Goal: Answer question/provide support

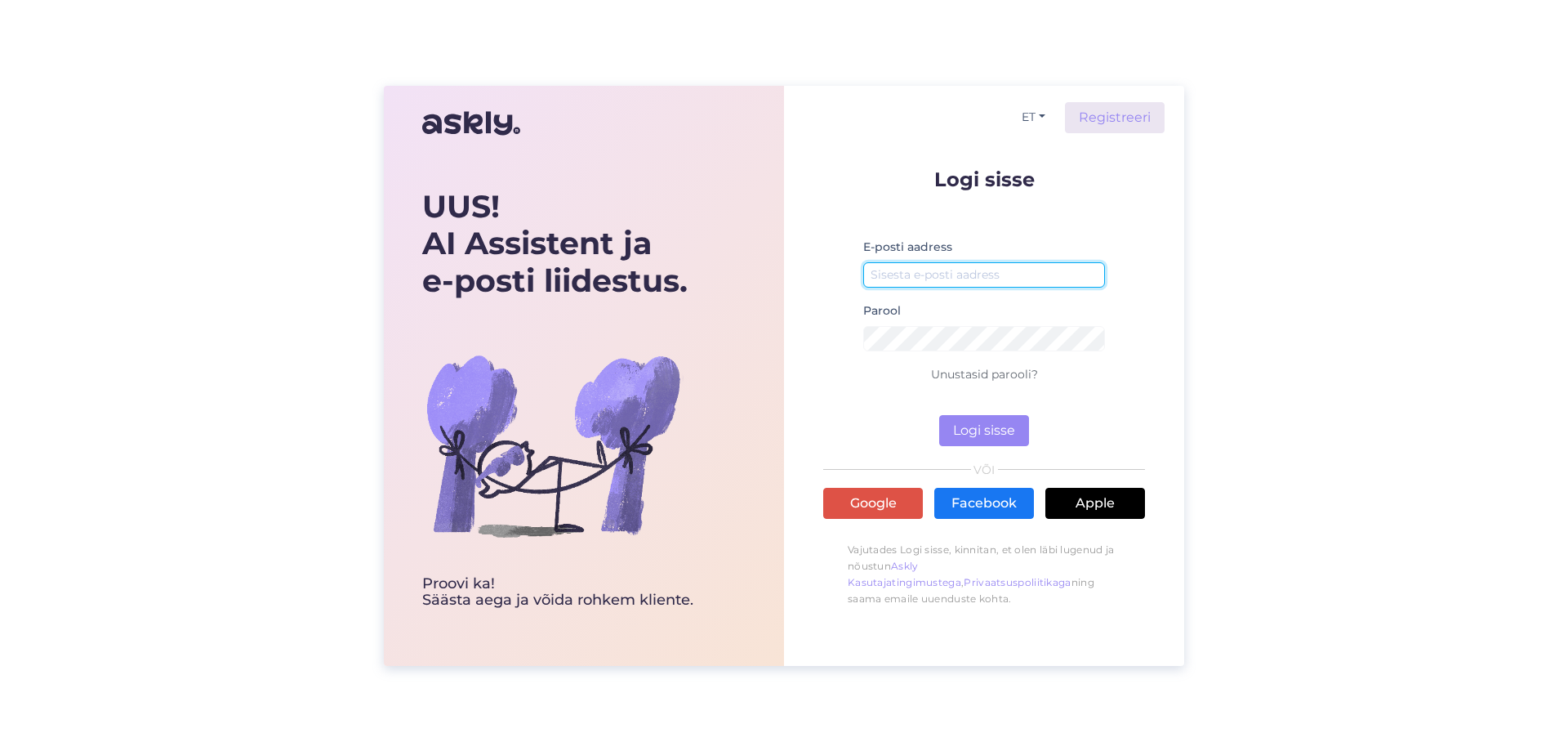
click at [970, 276] on input "email" at bounding box center [984, 275] width 241 height 25
click at [982, 422] on button "Logi sisse" at bounding box center [984, 431] width 90 height 31
click at [973, 277] on input "email" at bounding box center [984, 275] width 241 height 25
click at [955, 273] on input "email" at bounding box center [984, 275] width 241 height 25
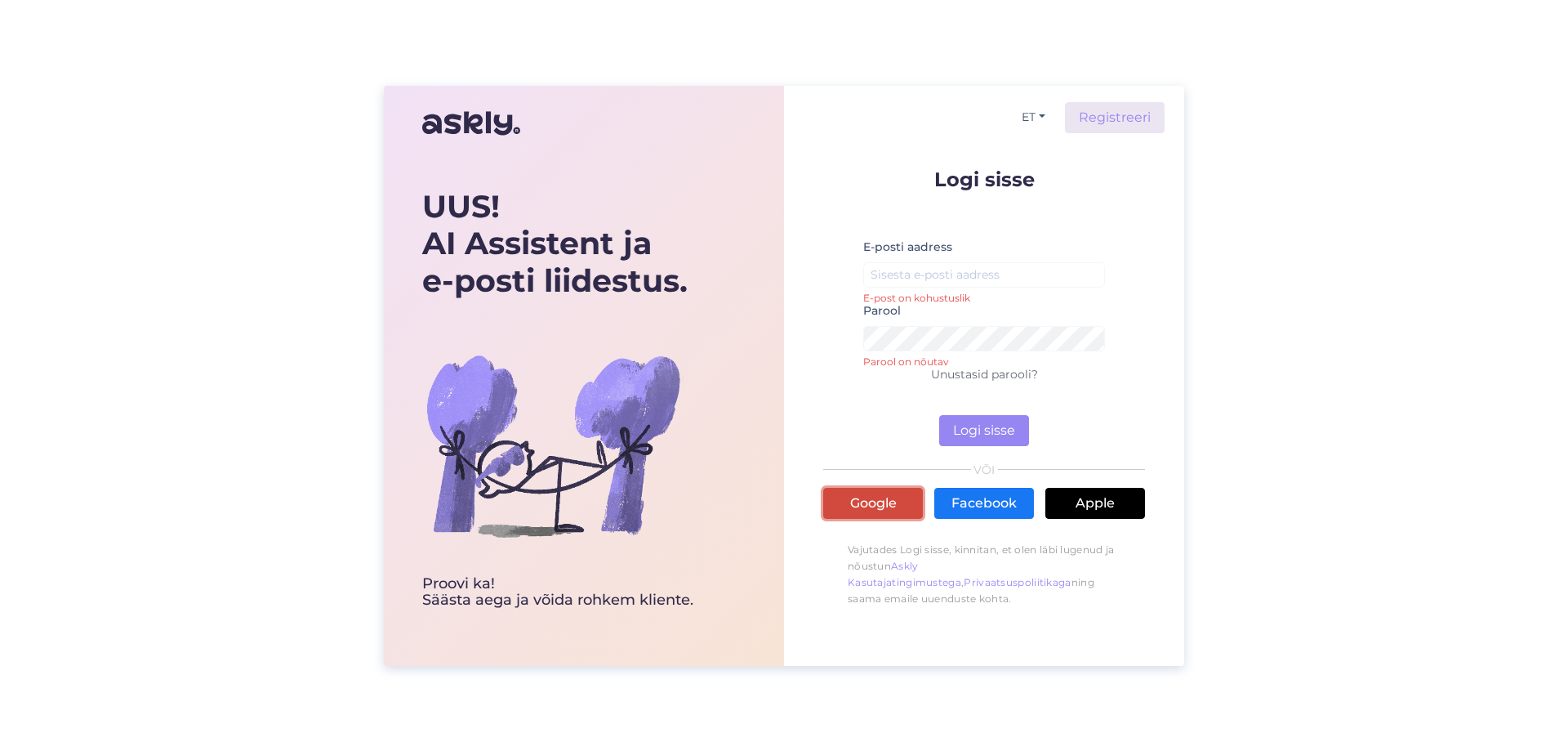
click at [901, 493] on link "Google" at bounding box center [873, 503] width 100 height 31
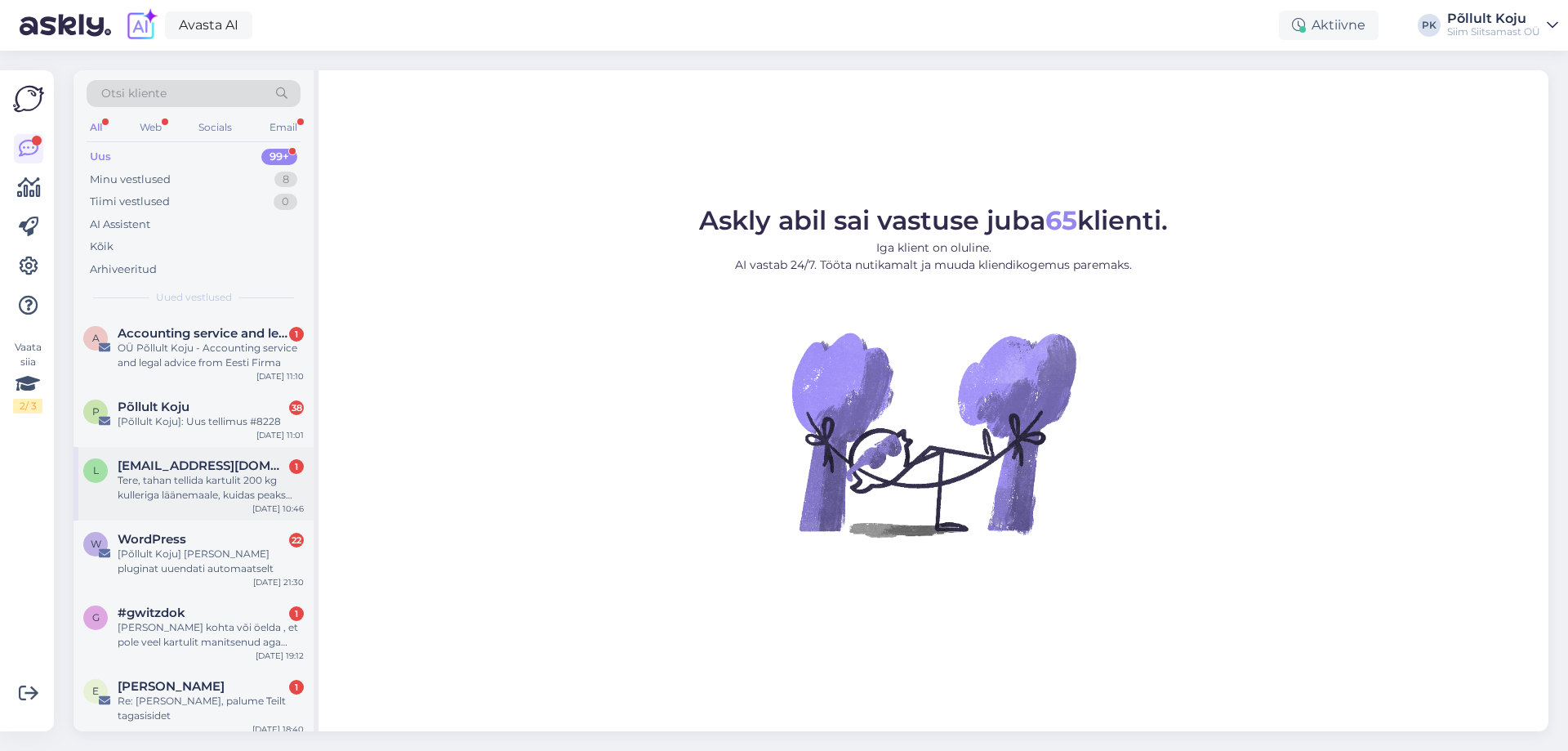
click at [216, 476] on div "Tere, tahan tellida kartulit 200 kg kulleriga läänemaale, kuidas peaks toimima." at bounding box center [210, 487] width 186 height 30
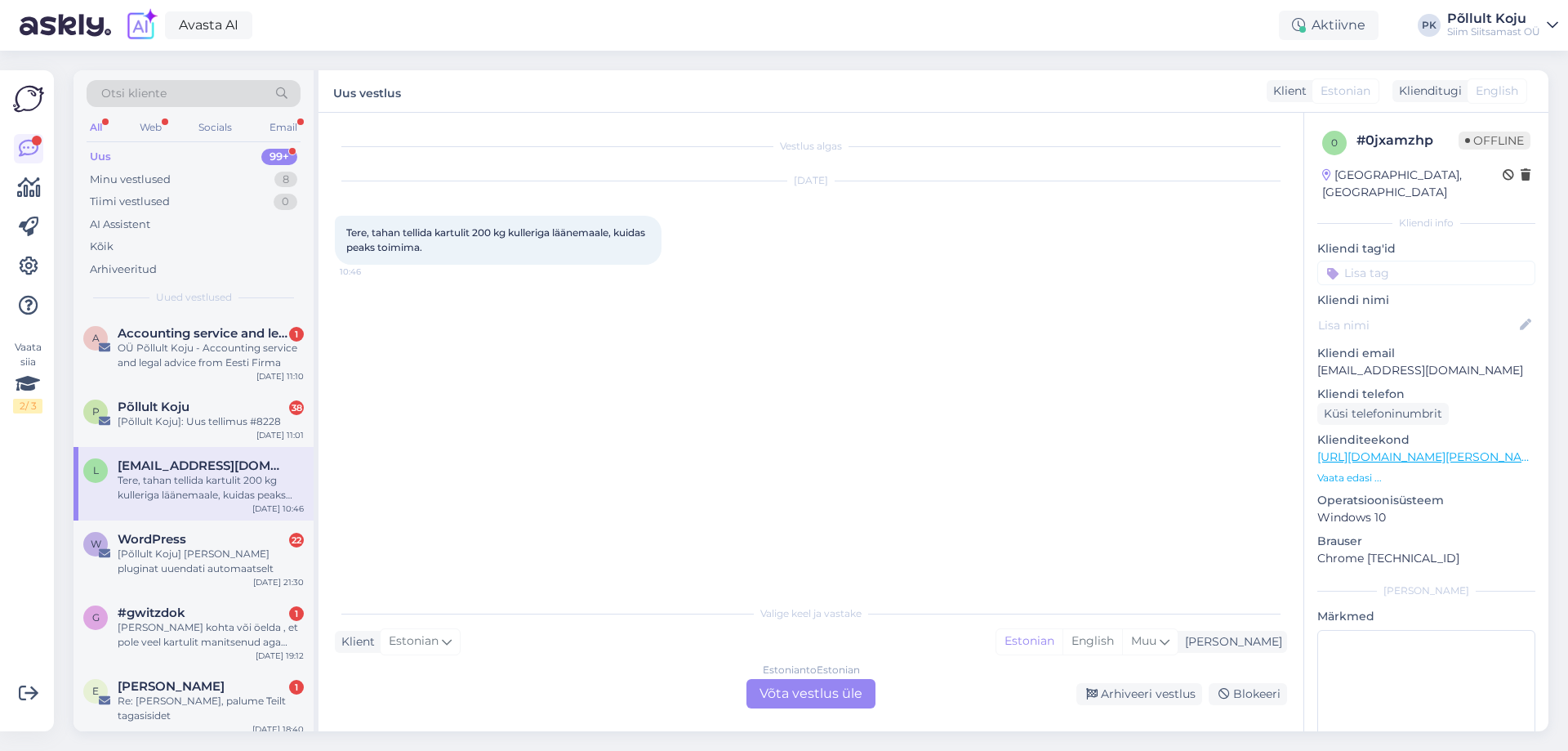
click at [773, 683] on div "Estonian to Estonian Võta vestlus üle" at bounding box center [811, 694] width 129 height 30
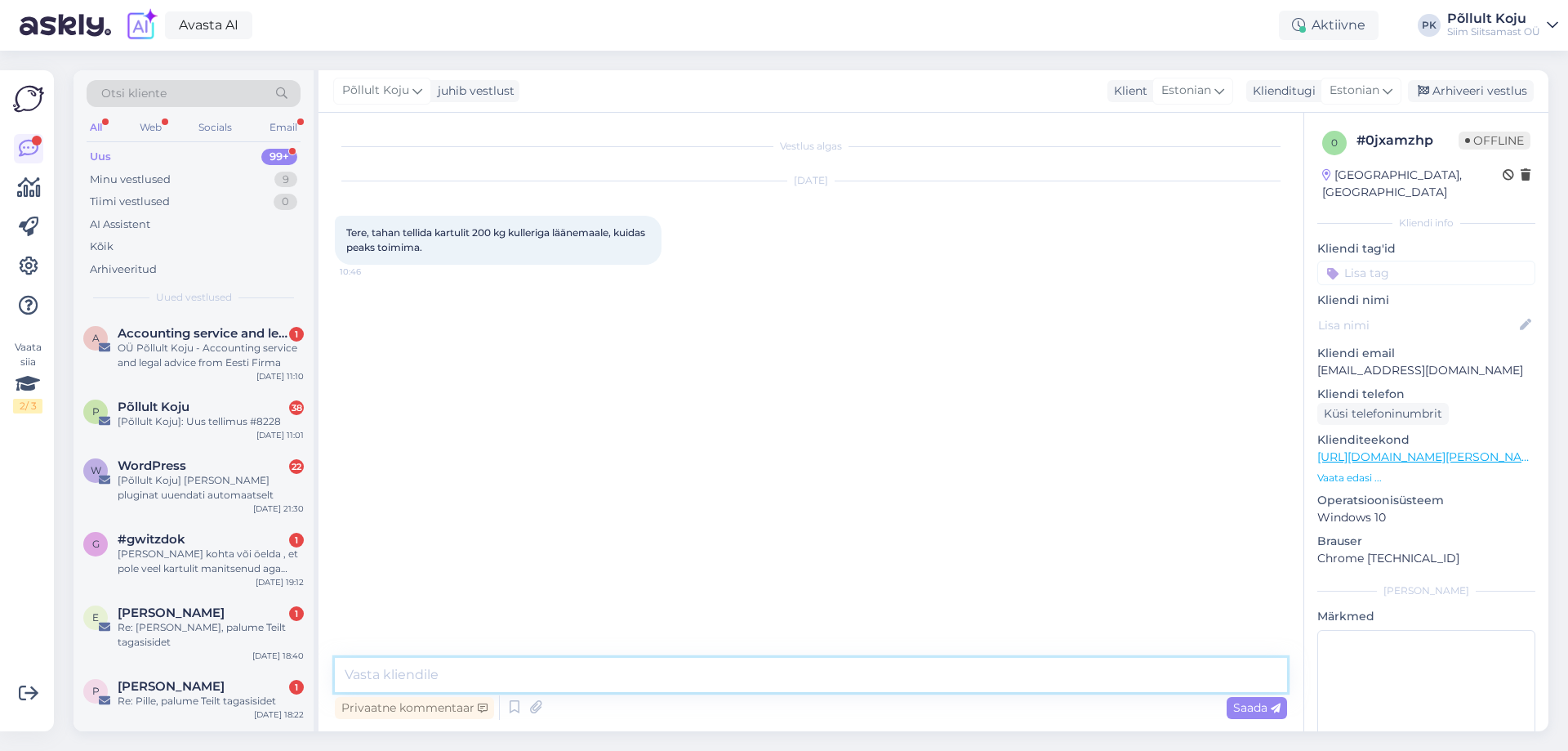
click at [601, 676] on textarea at bounding box center [811, 674] width 952 height 34
type textarea "Tere!"
type textarea "Omniva kulleriga?"
click at [172, 571] on div "[PERSON_NAME] kohta või öelda , et pole veel kartulit manitsenud aga teenindus …" at bounding box center [210, 561] width 186 height 30
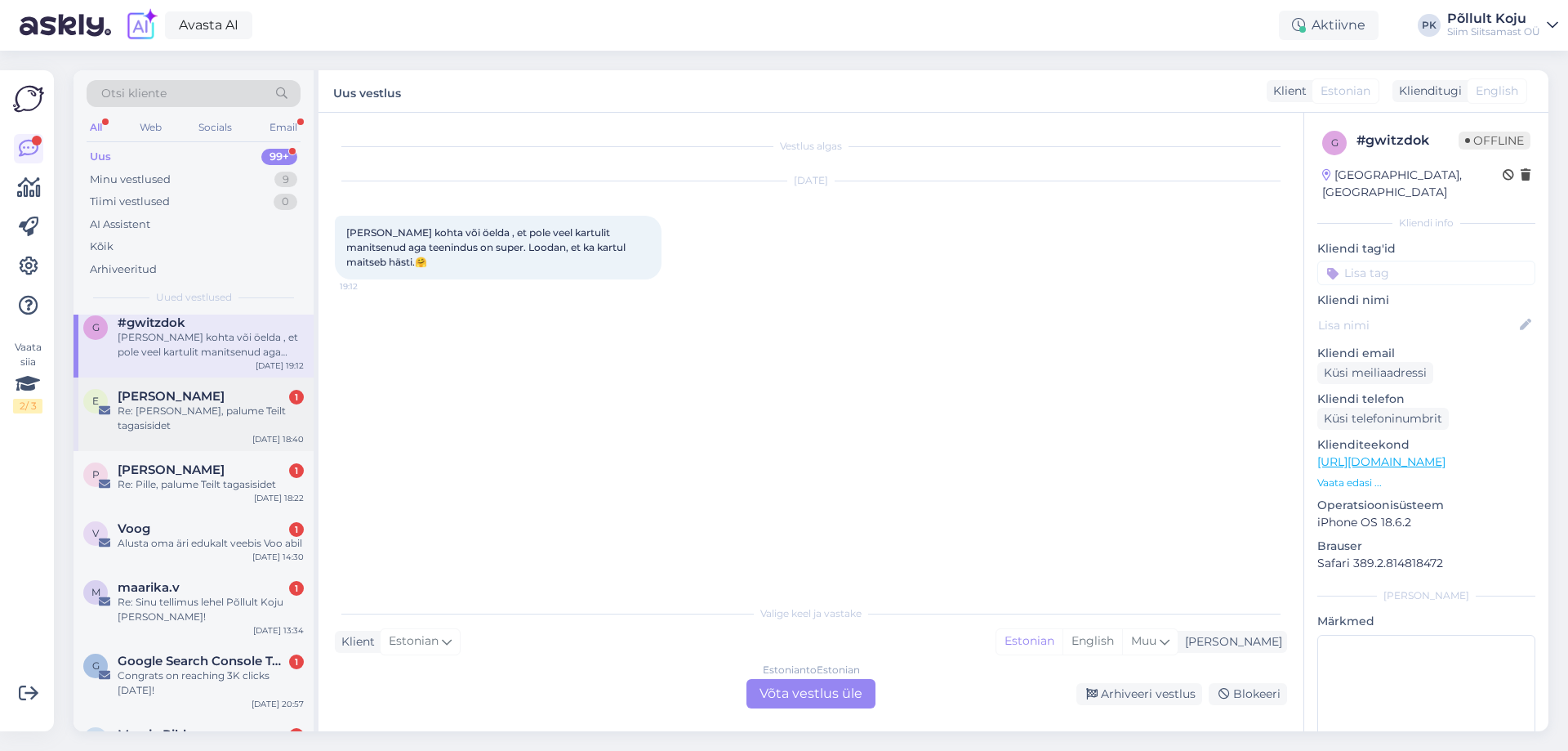
scroll to position [245, 0]
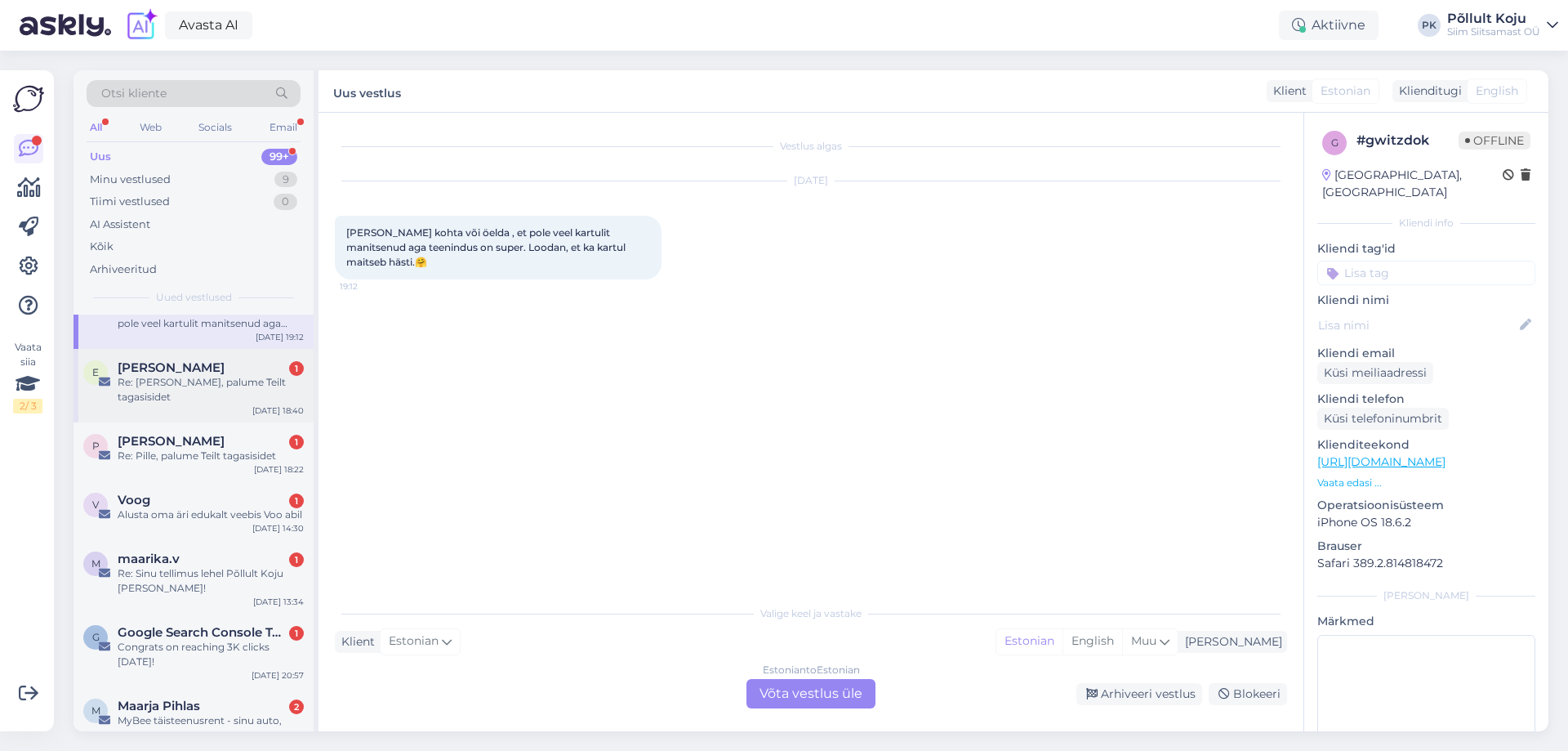
click at [187, 566] on div "Re: Sinu tellimus lehel Põllult Koju [PERSON_NAME]!" at bounding box center [210, 581] width 186 height 30
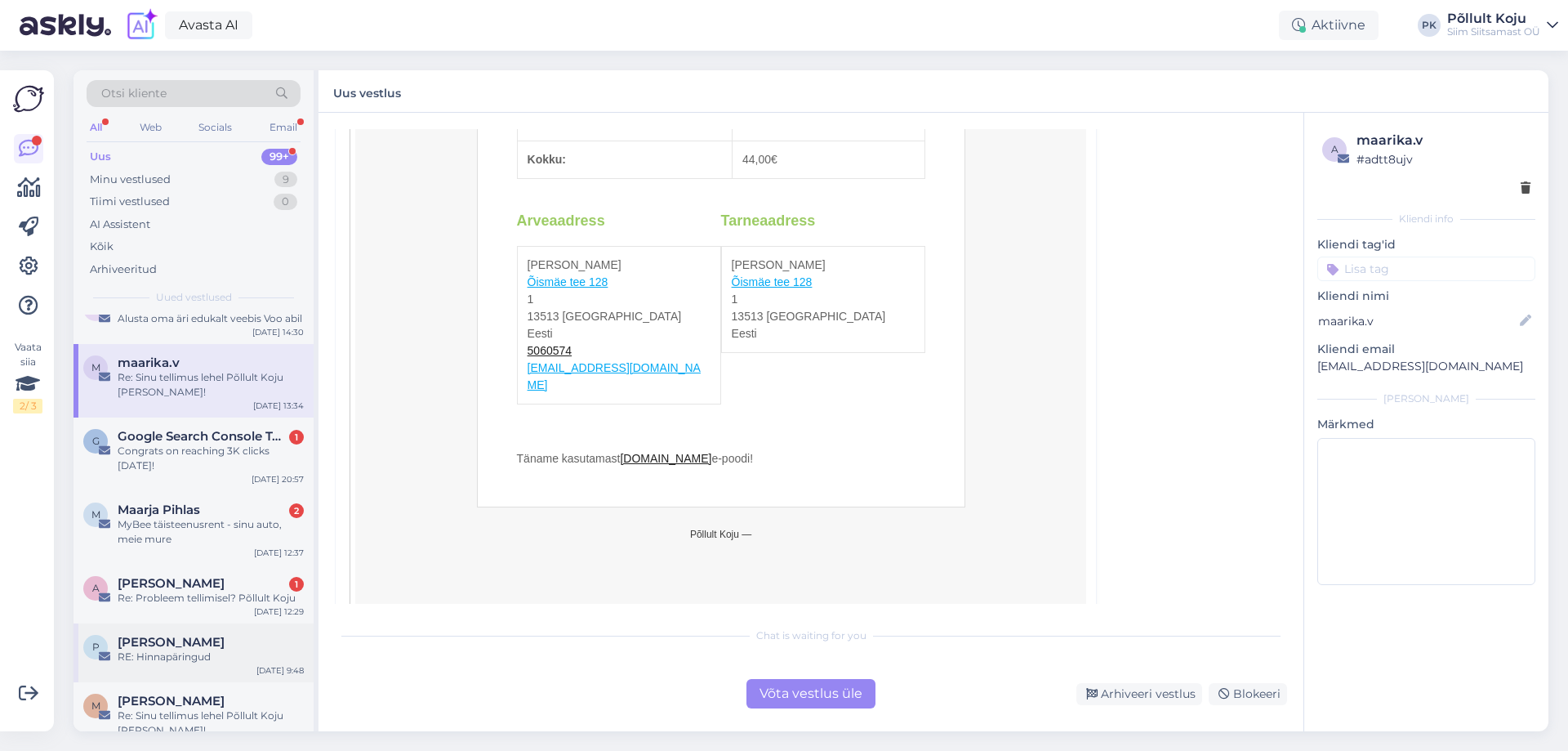
scroll to position [490, 0]
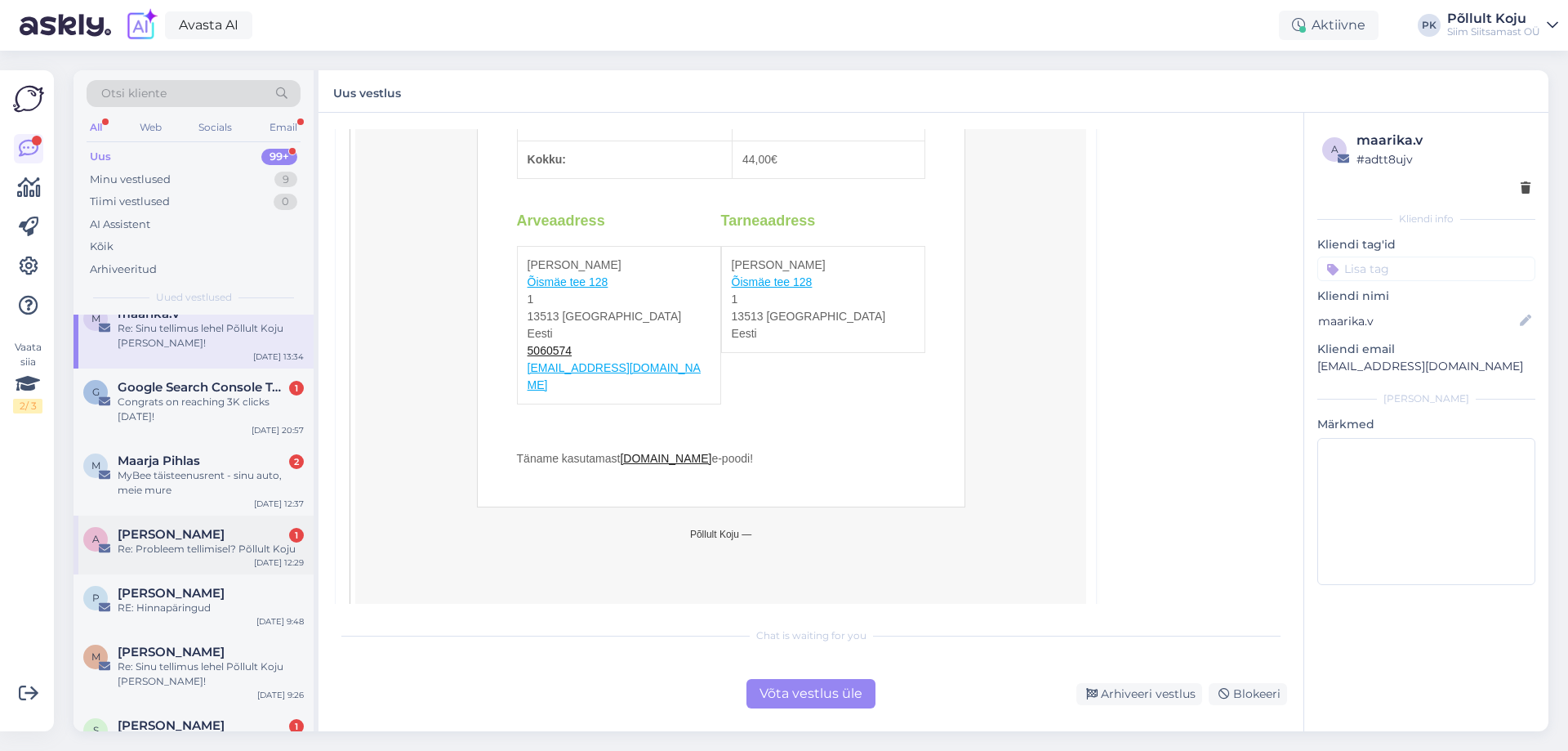
click at [207, 527] on div "aksel miil 1" at bounding box center [210, 535] width 186 height 15
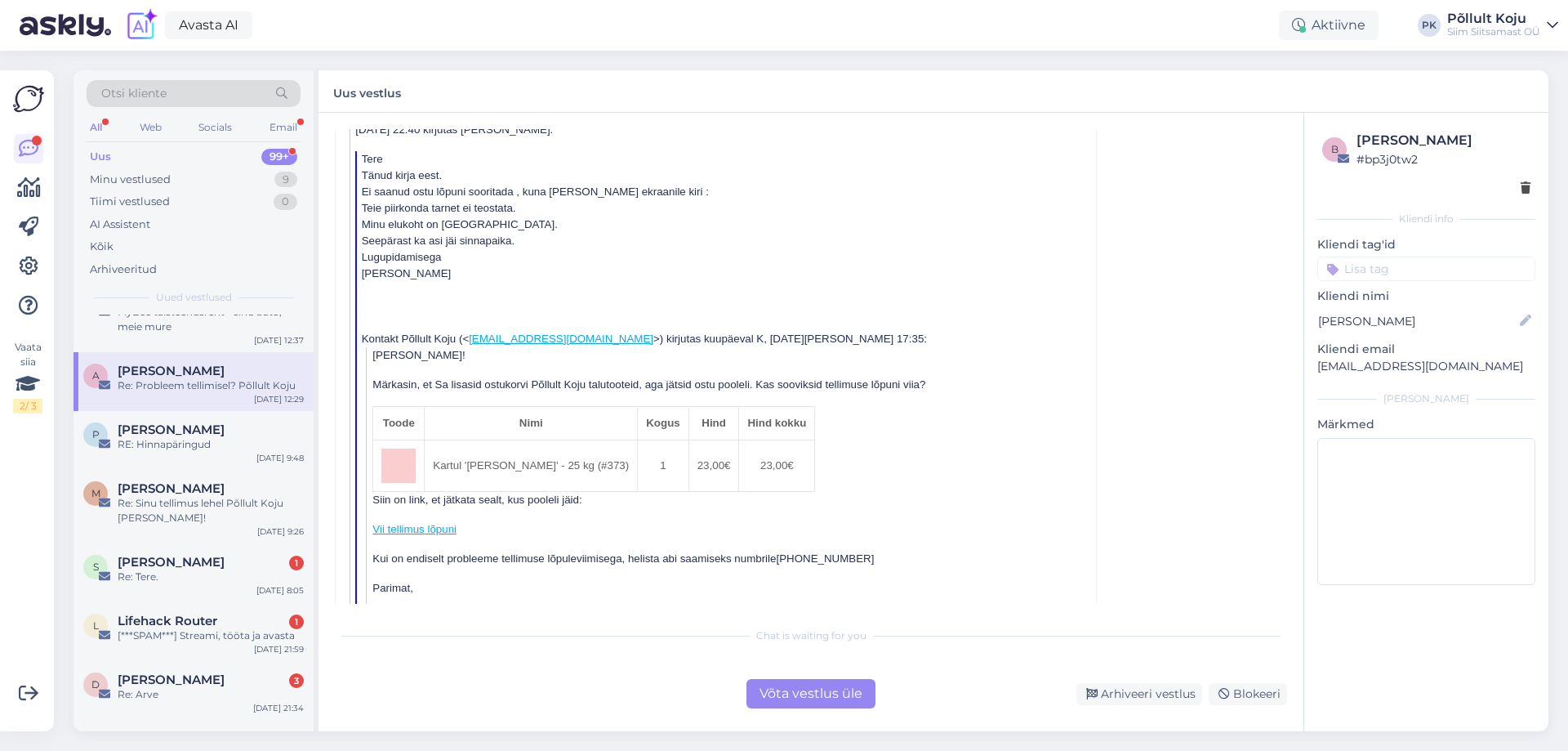
scroll to position [572, 0]
